Goal: Find specific page/section: Find specific page/section

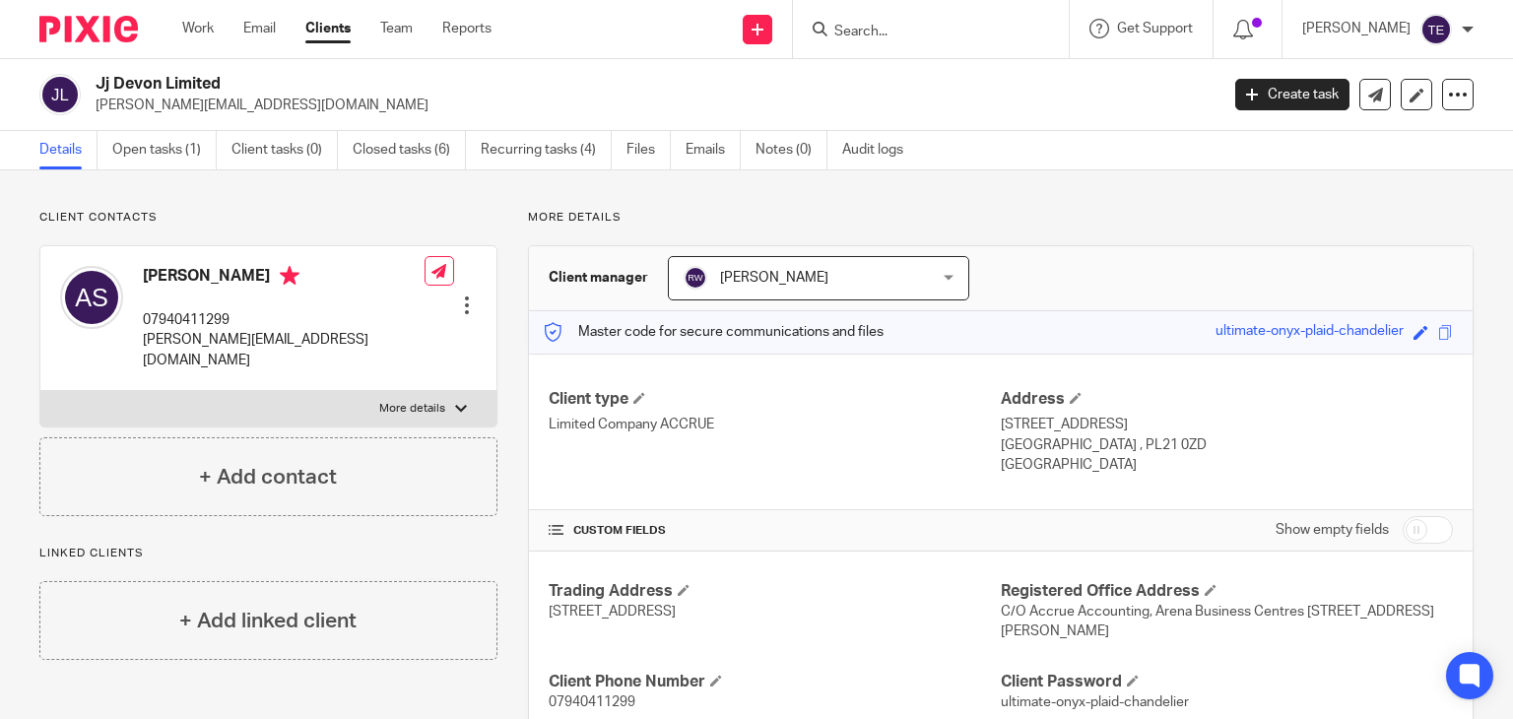
click at [917, 37] on input "Search" at bounding box center [920, 33] width 177 height 18
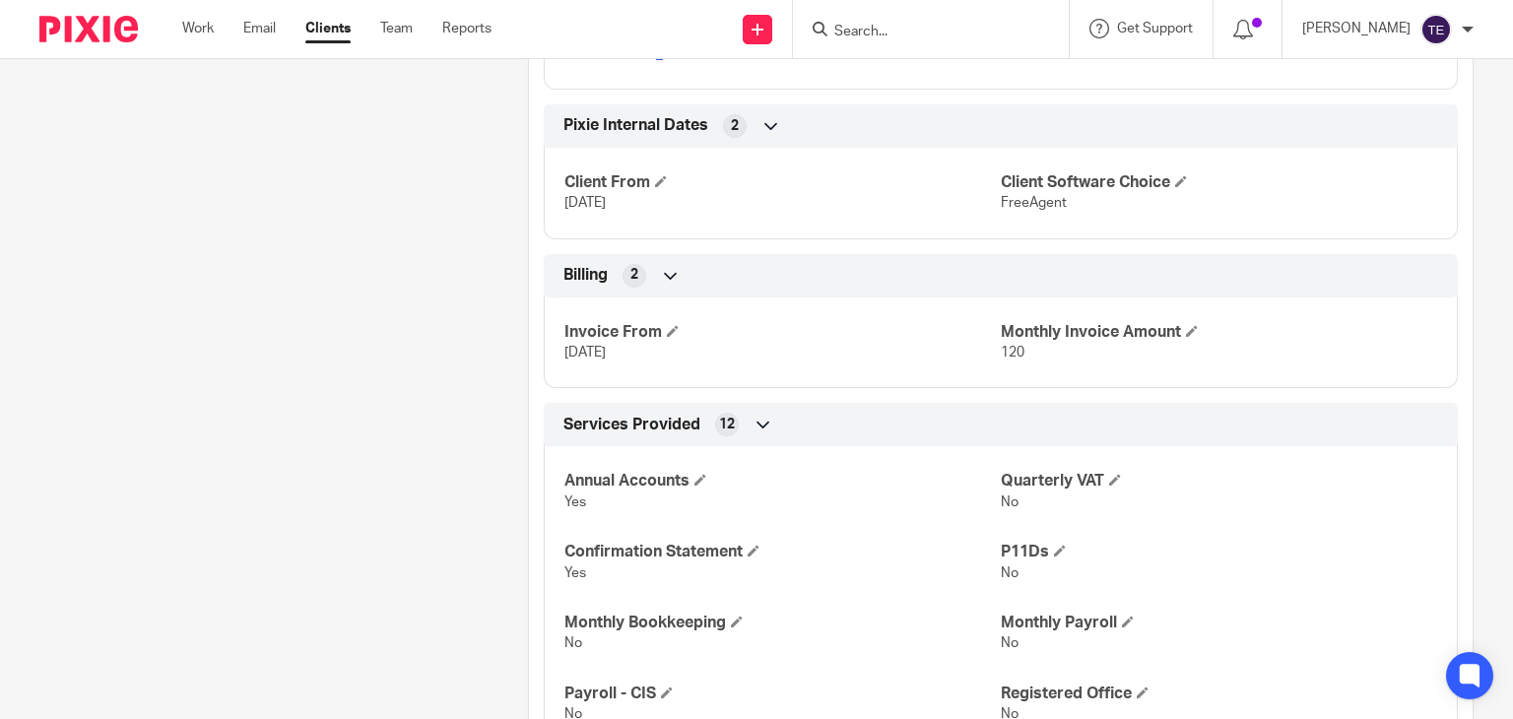
click at [946, 30] on input "Search" at bounding box center [920, 33] width 177 height 18
paste input "07973 496368"
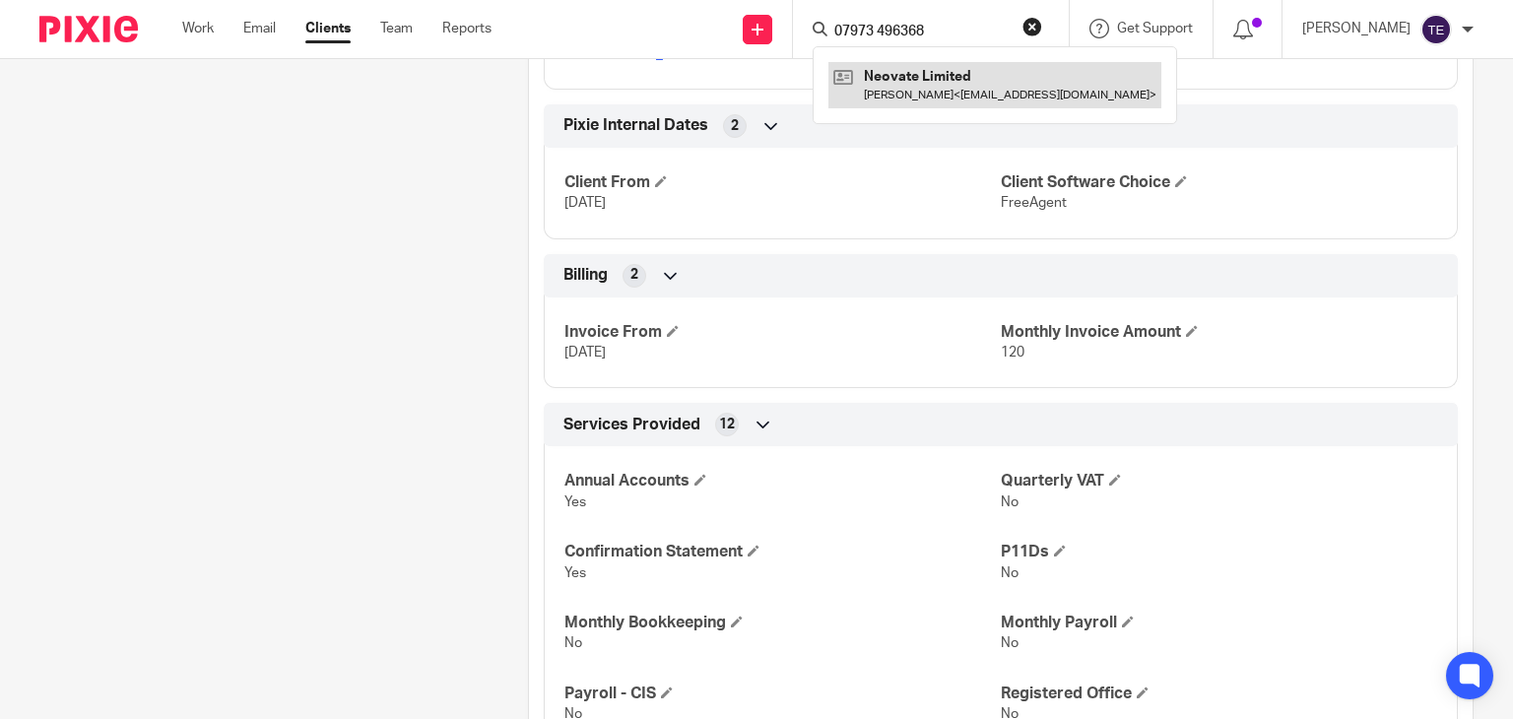
type input "07973 496368"
click at [979, 86] on link at bounding box center [994, 84] width 333 height 45
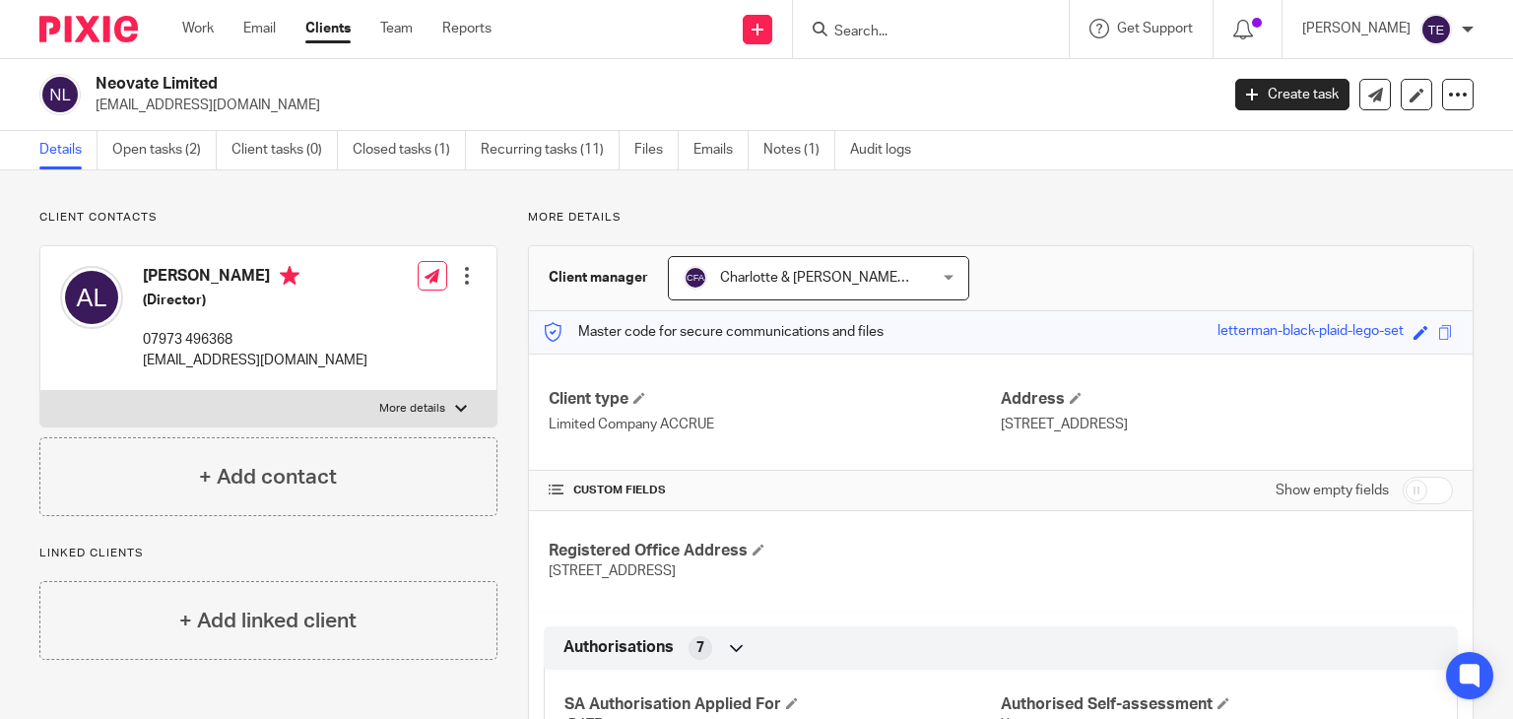
drag, startPoint x: 240, startPoint y: 89, endPoint x: 96, endPoint y: 76, distance: 145.4
click at [96, 76] on h2 "Neovate Limited" at bounding box center [540, 84] width 889 height 21
copy h2 "Neovate Limited"
click at [105, 33] on img at bounding box center [88, 29] width 99 height 27
